Goal: Transaction & Acquisition: Purchase product/service

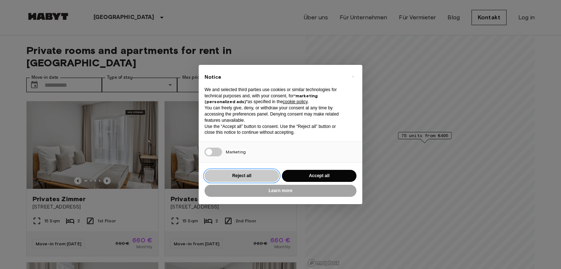
click at [261, 179] on button "Reject all" at bounding box center [241, 176] width 74 height 12
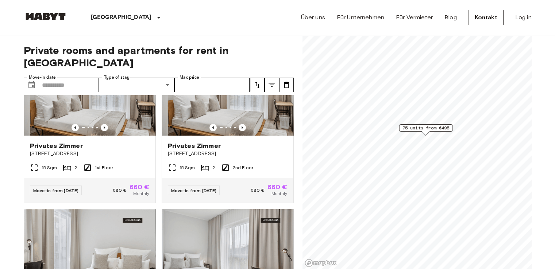
scroll to position [53, 0]
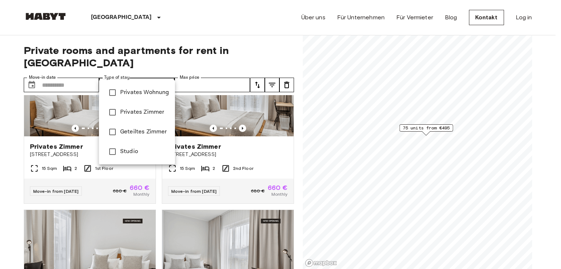
click at [0, 122] on div at bounding box center [280, 134] width 561 height 269
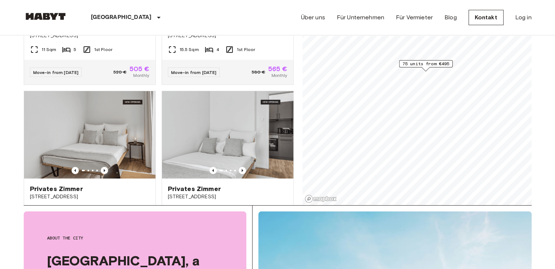
scroll to position [1918, 0]
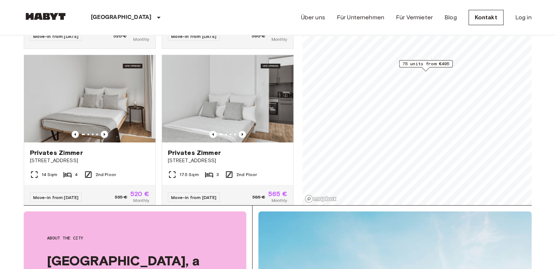
click at [139, 157] on div "Privates Zimmer" at bounding box center [90, 153] width 120 height 9
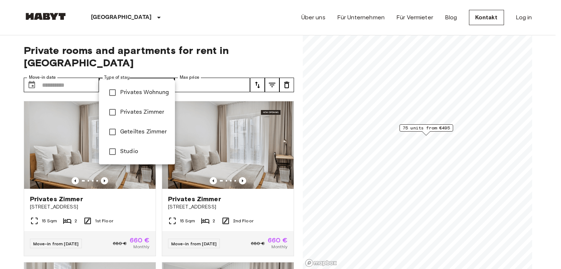
click at [198, 74] on div at bounding box center [280, 134] width 561 height 269
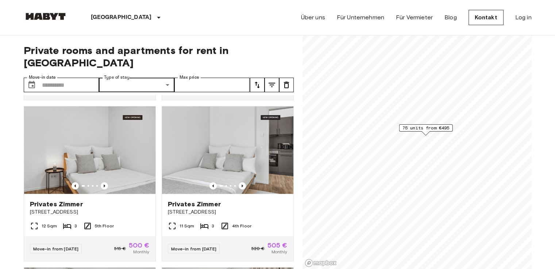
scroll to position [5320, 0]
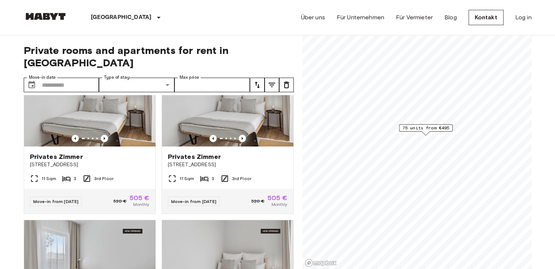
scroll to position [2302, 0]
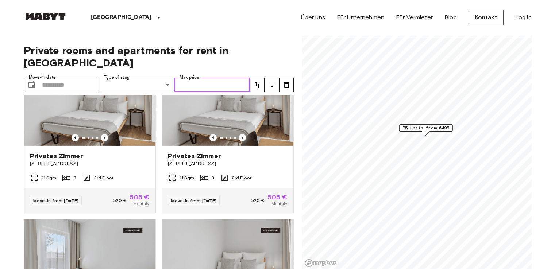
click at [246, 78] on input "Max price" at bounding box center [212, 85] width 76 height 15
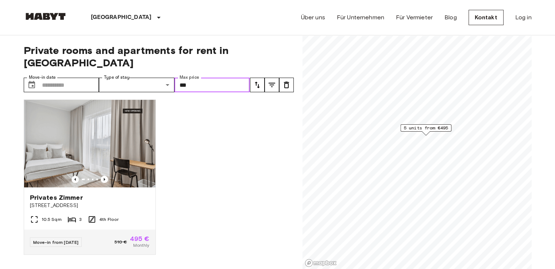
scroll to position [328, 0]
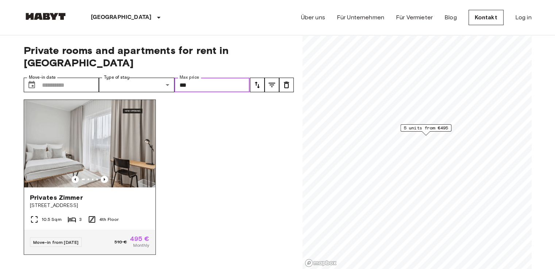
click at [99, 149] on img at bounding box center [89, 144] width 131 height 88
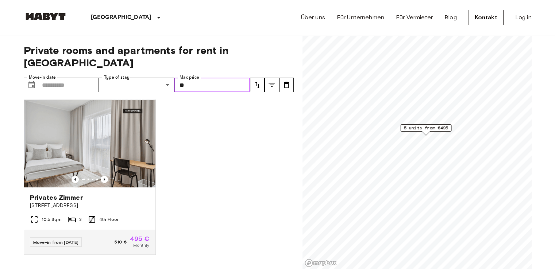
type input "*"
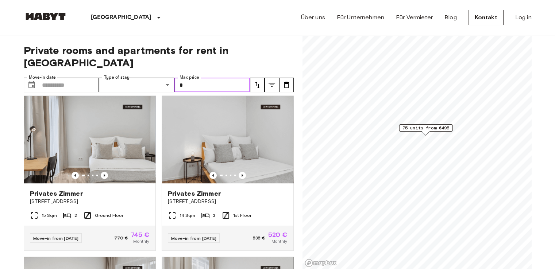
scroll to position [4783, 0]
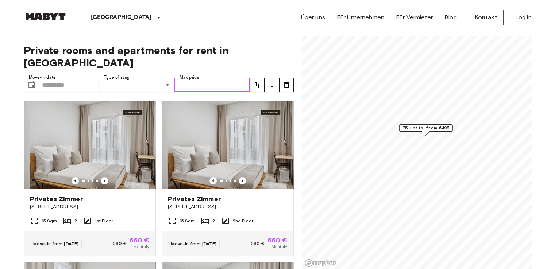
type input "*"
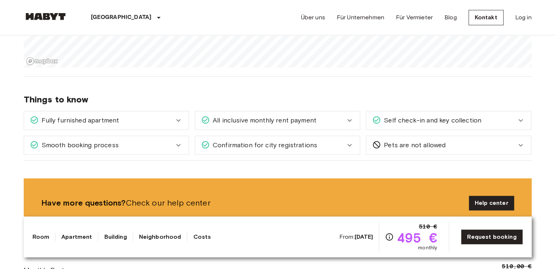
scroll to position [878, 0]
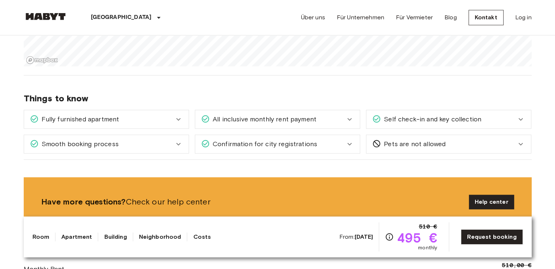
click at [178, 121] on icon at bounding box center [178, 119] width 9 height 9
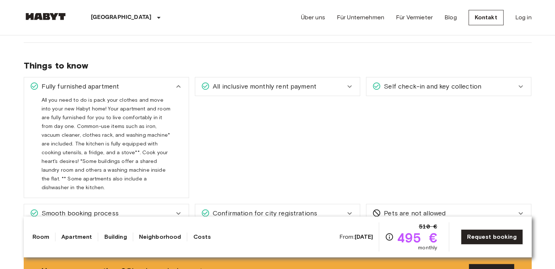
scroll to position [913, 0]
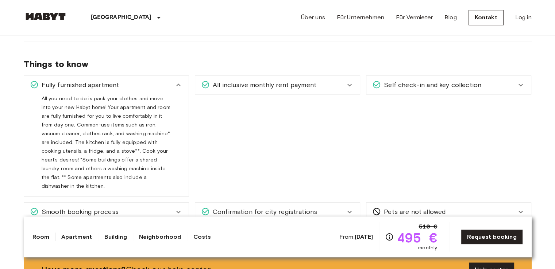
click at [239, 88] on span "All inclusive monthly rent payment" at bounding box center [263, 84] width 107 height 9
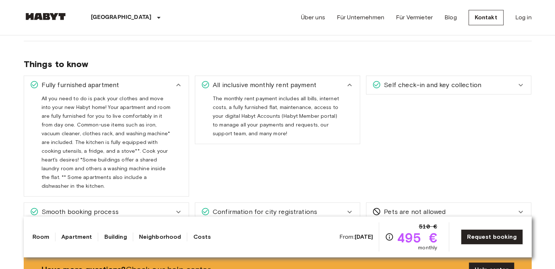
click at [425, 85] on span "Self check-in and key collection" at bounding box center [431, 84] width 100 height 9
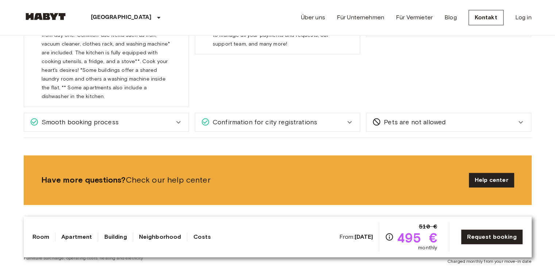
scroll to position [1012, 0]
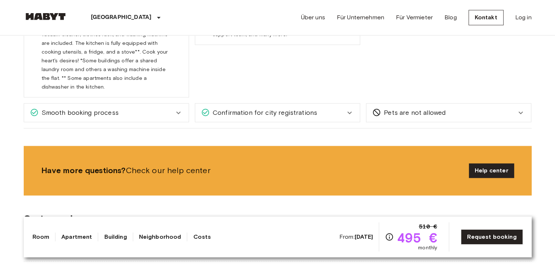
click at [175, 108] on icon at bounding box center [178, 112] width 9 height 9
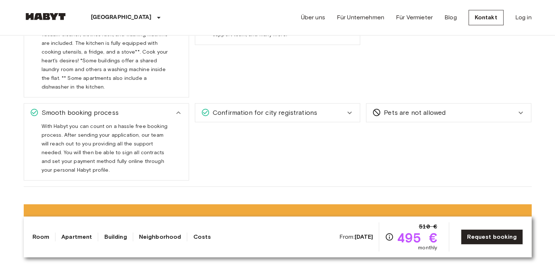
click at [222, 108] on span "Confirmation for city registrations" at bounding box center [263, 112] width 107 height 9
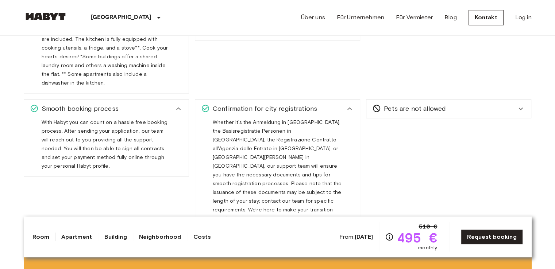
scroll to position [1016, 0]
click at [375, 104] on icon at bounding box center [376, 108] width 9 height 9
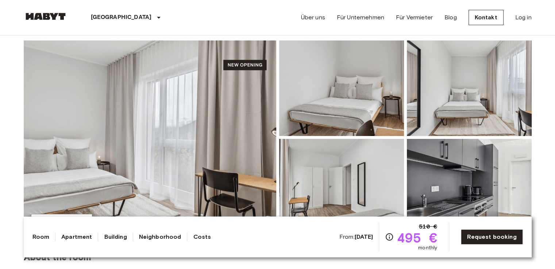
scroll to position [0, 0]
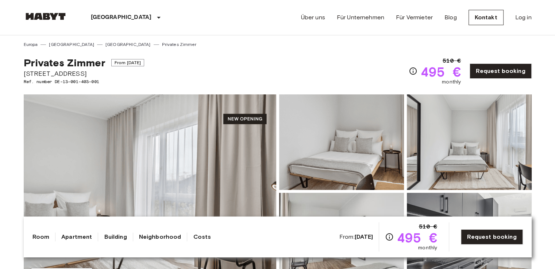
click at [194, 143] on img at bounding box center [150, 192] width 253 height 194
